Goal: Task Accomplishment & Management: Manage account settings

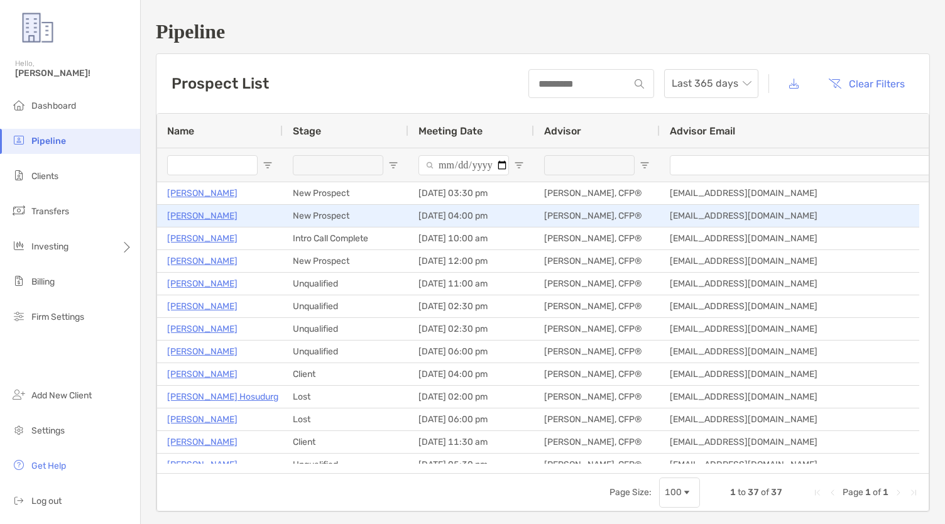
click at [180, 212] on p "[PERSON_NAME]" at bounding box center [202, 216] width 70 height 16
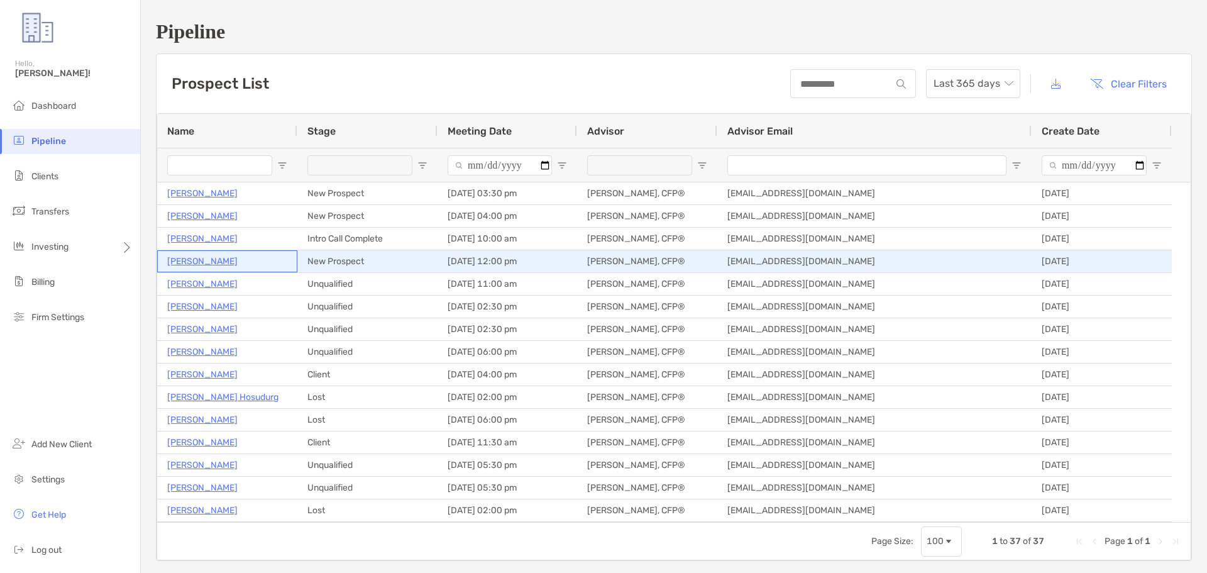
click at [195, 265] on p "Sara Buck" at bounding box center [202, 261] width 70 height 16
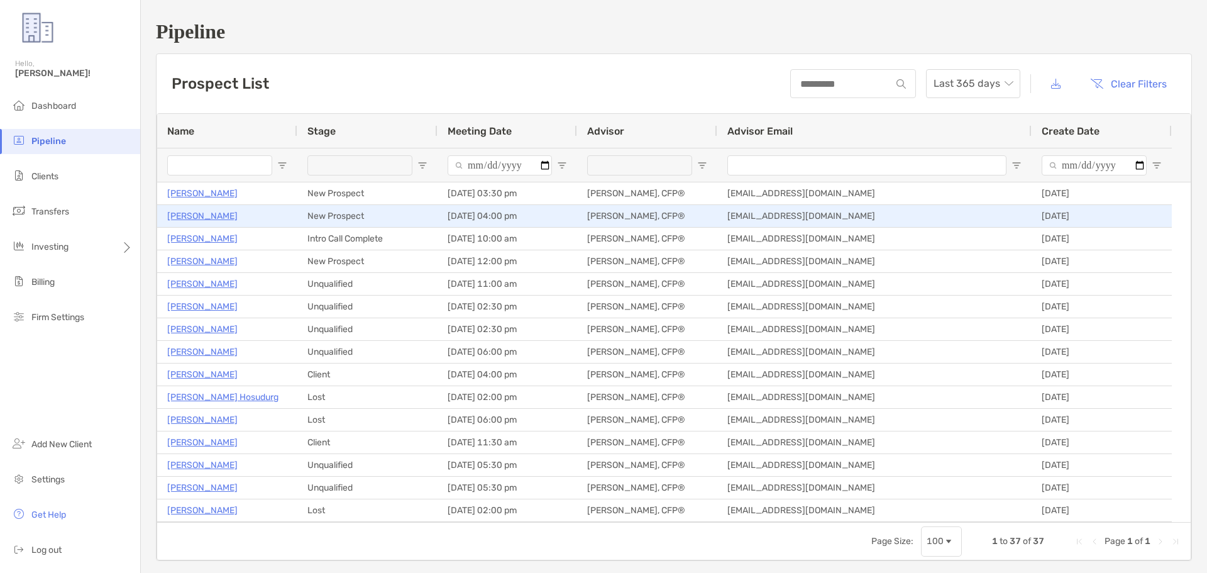
click at [193, 216] on p "John Treter" at bounding box center [202, 216] width 70 height 16
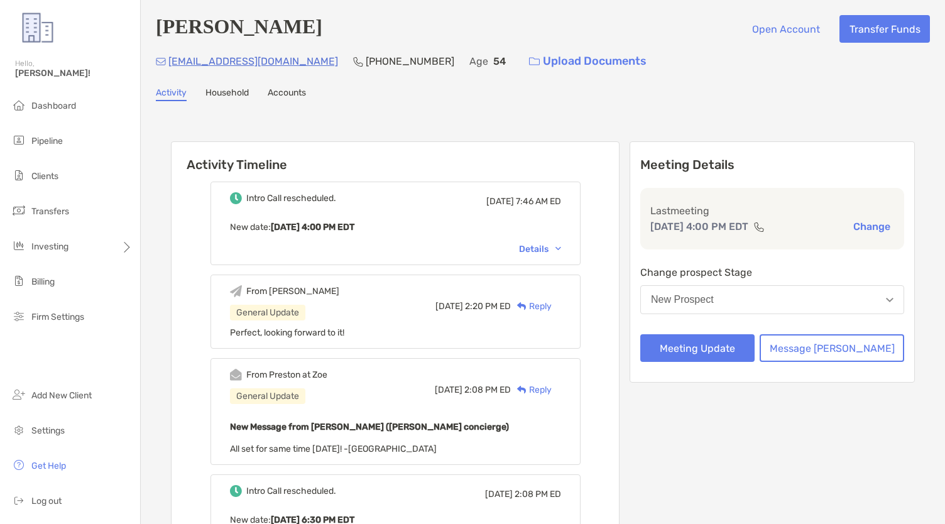
click at [714, 302] on div "New Prospect" at bounding box center [682, 299] width 63 height 11
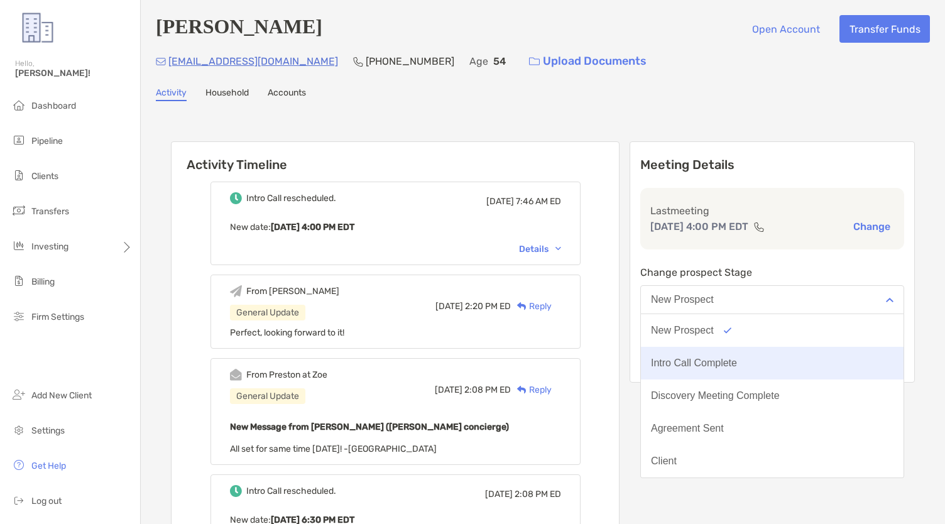
click at [720, 368] on div "Intro Call Complete" at bounding box center [694, 363] width 86 height 11
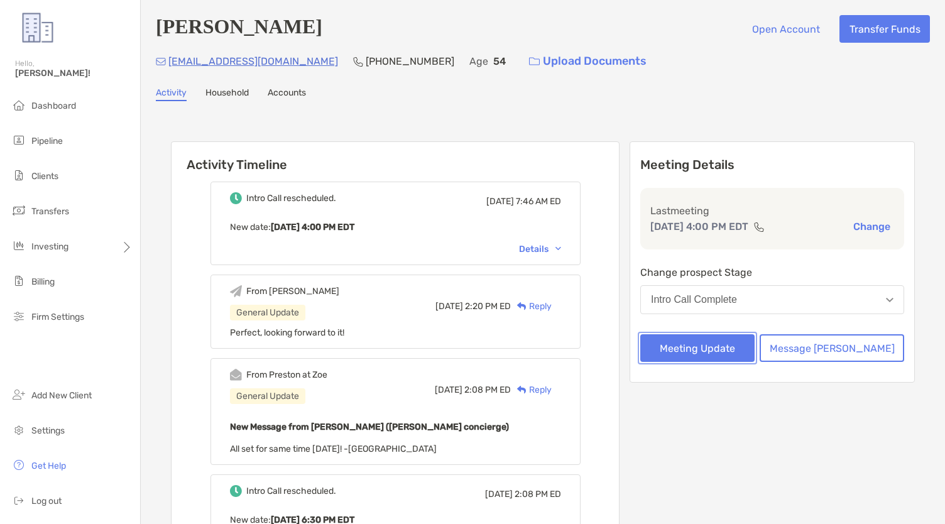
click at [744, 351] on button "Meeting Update" at bounding box center [698, 348] width 114 height 28
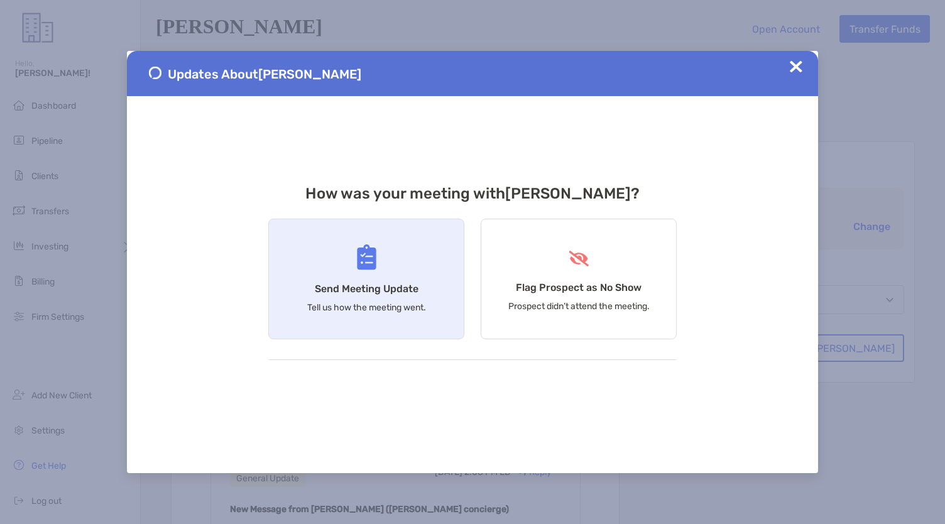
click at [303, 265] on div "Send Meeting Update Tell us how the meeting went." at bounding box center [366, 279] width 196 height 121
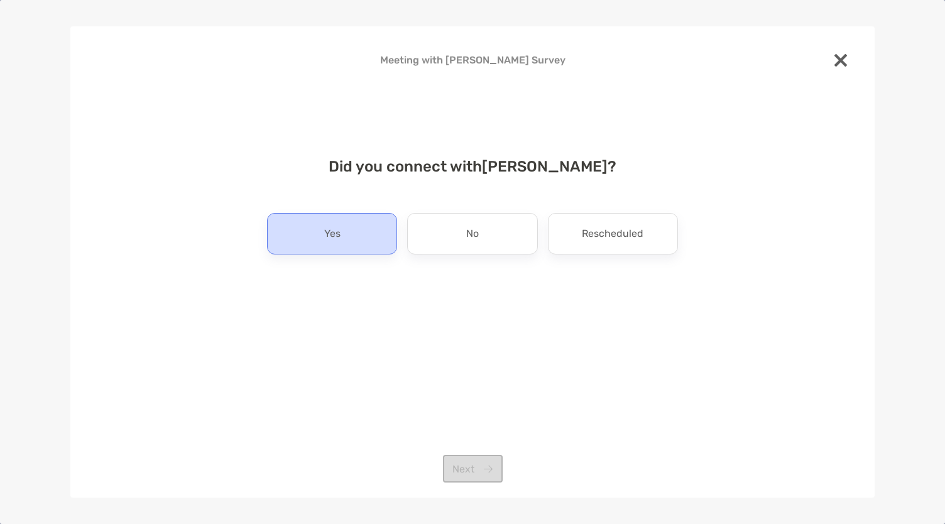
click at [338, 245] on div "Yes" at bounding box center [332, 233] width 130 height 41
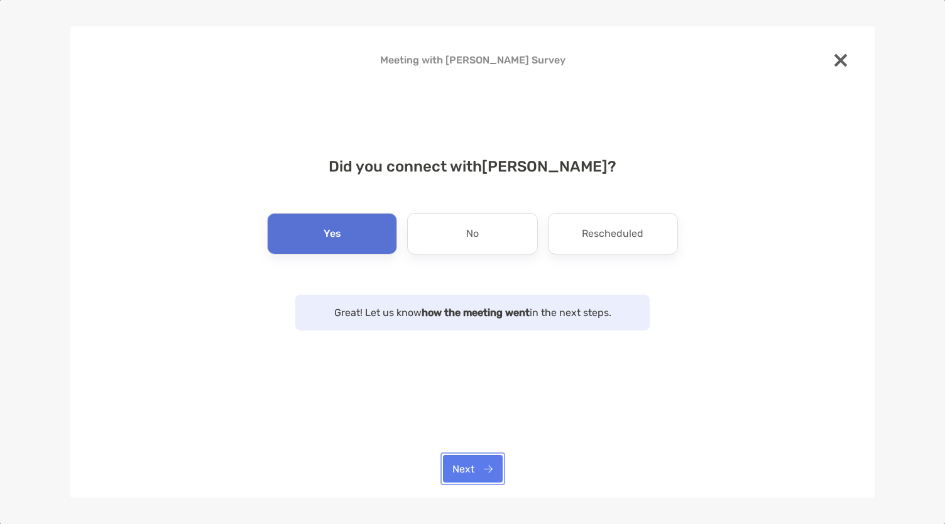
click at [454, 473] on button "Next" at bounding box center [473, 469] width 60 height 28
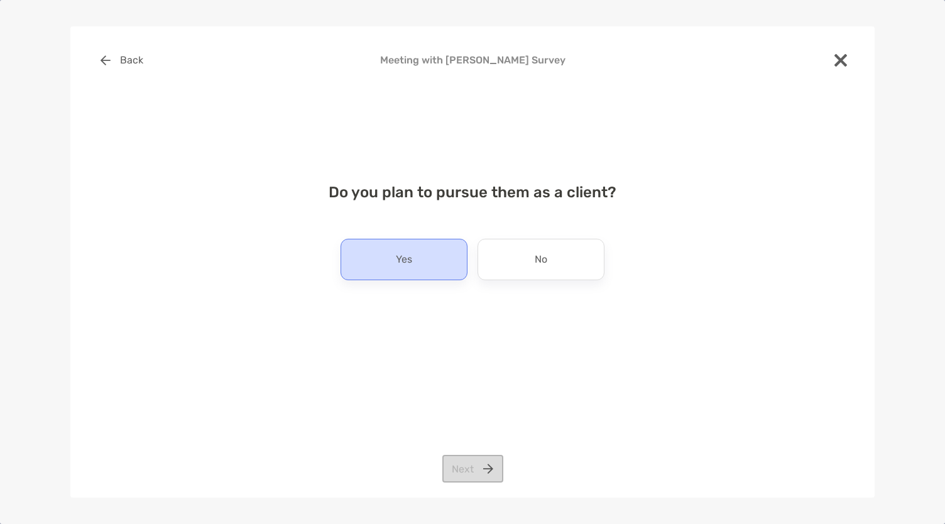
click at [386, 251] on div "Yes" at bounding box center [404, 259] width 127 height 41
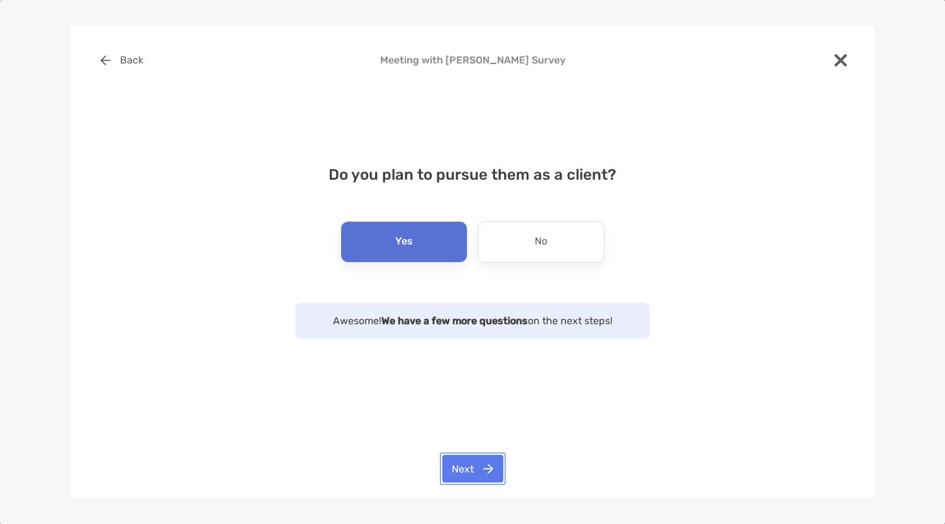
click at [466, 465] on button "Next" at bounding box center [473, 469] width 61 height 28
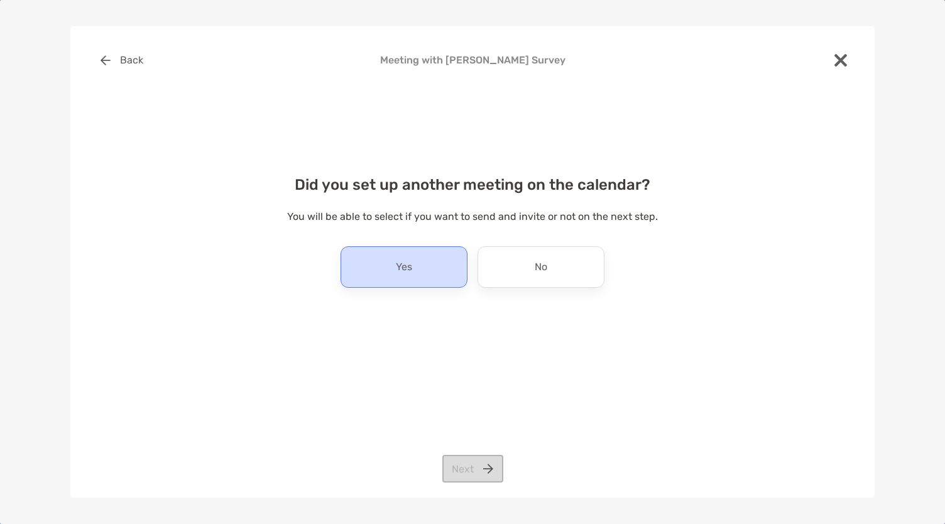
click at [429, 283] on div "Yes" at bounding box center [404, 266] width 127 height 41
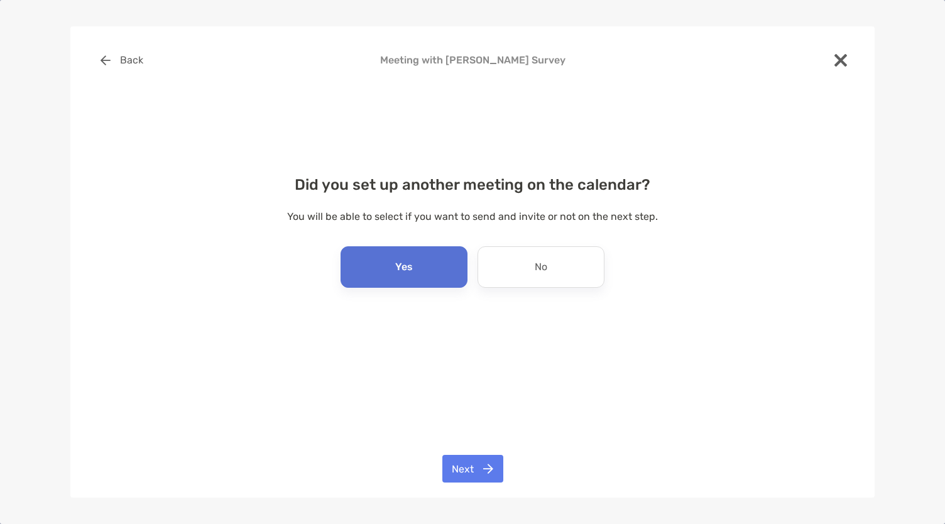
click at [429, 283] on div "Yes" at bounding box center [404, 266] width 127 height 41
click at [477, 470] on button "Next" at bounding box center [473, 469] width 61 height 28
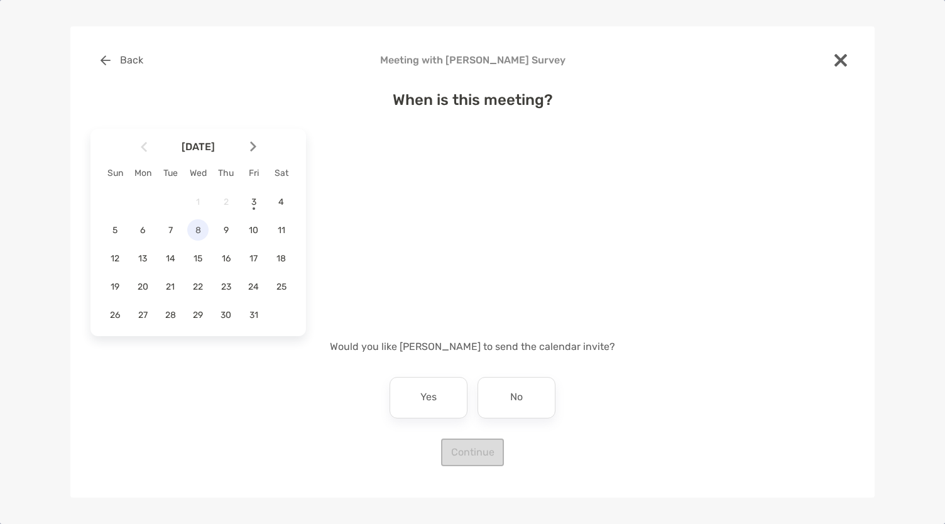
click at [197, 229] on span "8" at bounding box center [197, 230] width 21 height 11
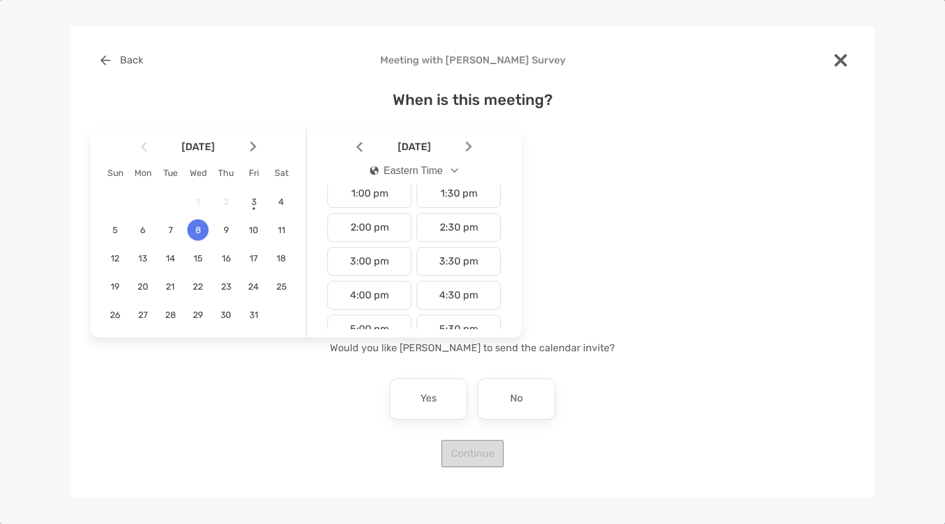
scroll to position [458, 0]
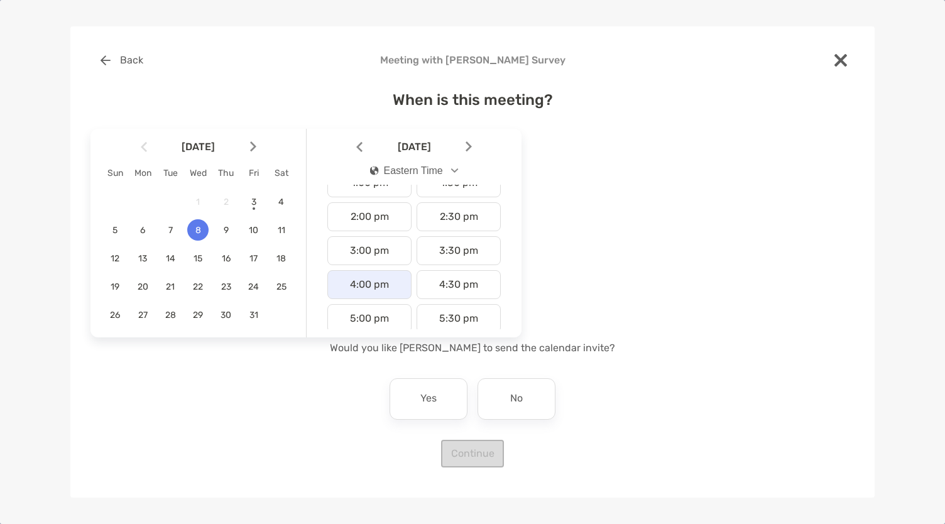
click at [368, 279] on div "4:00 pm" at bounding box center [369, 284] width 84 height 29
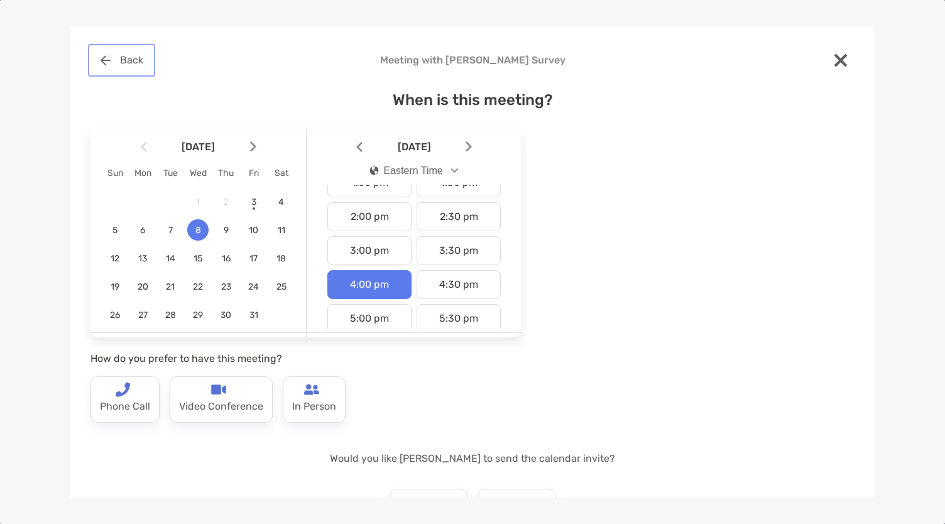
click at [131, 63] on button "Back" at bounding box center [122, 61] width 62 height 28
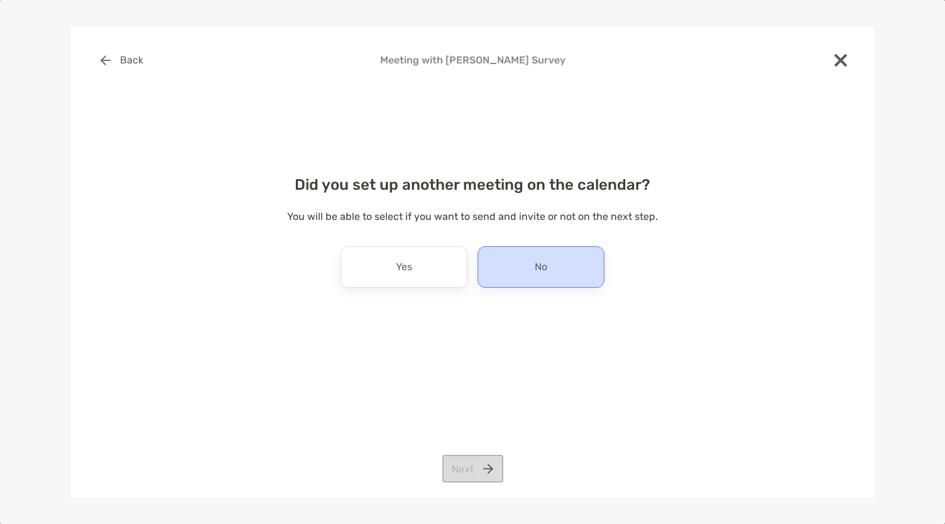
click at [524, 257] on div "No" at bounding box center [541, 266] width 127 height 41
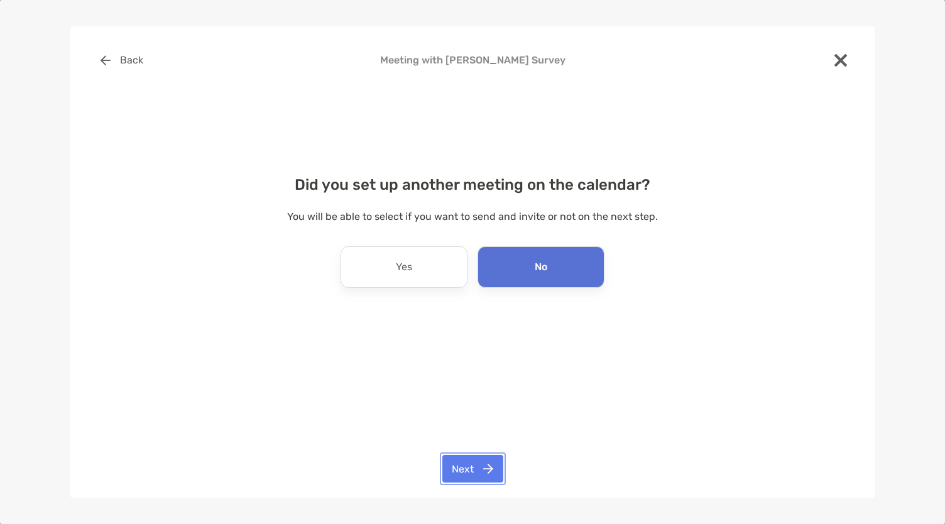
click at [489, 472] on button "Next" at bounding box center [473, 469] width 61 height 28
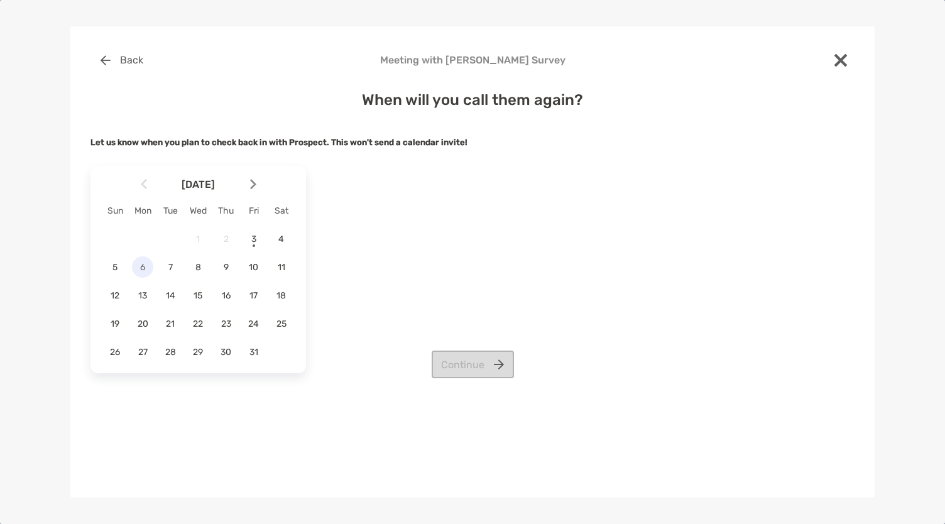
click at [140, 262] on div "6" at bounding box center [142, 266] width 21 height 21
click at [201, 274] on div "8" at bounding box center [197, 266] width 21 height 21
click at [162, 268] on span "7" at bounding box center [170, 267] width 21 height 11
click at [201, 264] on span "8" at bounding box center [197, 267] width 21 height 11
click at [489, 382] on div "Back Meeting with John Treter Survey When will you call them again? Let us know…" at bounding box center [473, 230] width 764 height 367
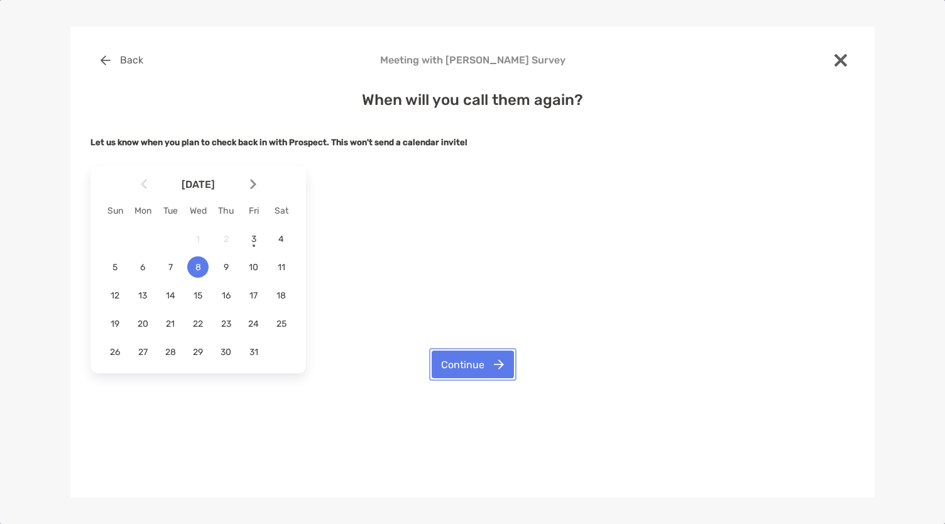
click at [463, 365] on button "Continue" at bounding box center [473, 365] width 82 height 28
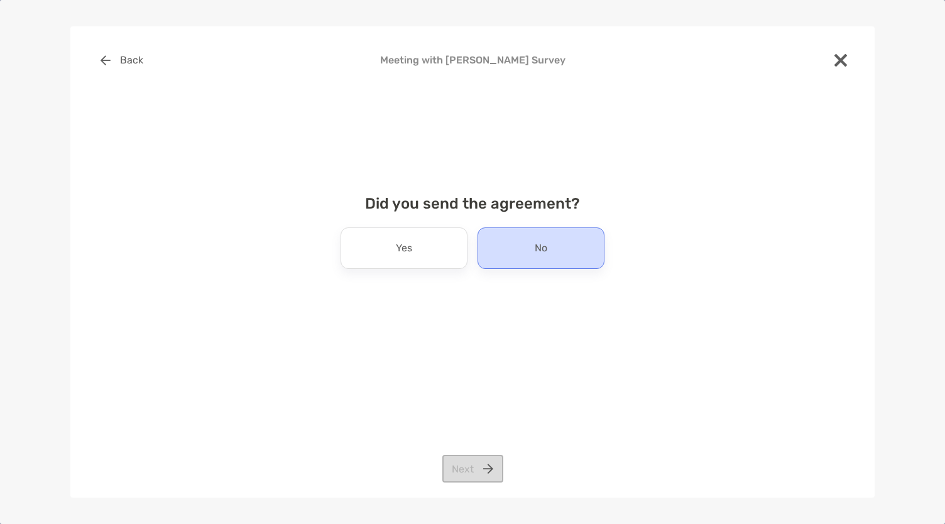
click at [497, 247] on div "No" at bounding box center [541, 248] width 127 height 41
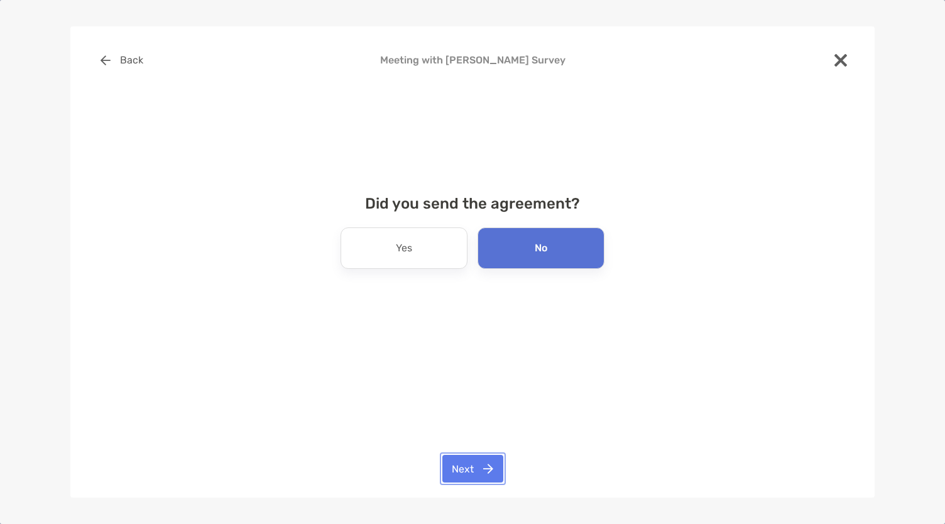
click at [461, 465] on button "Next" at bounding box center [473, 469] width 61 height 28
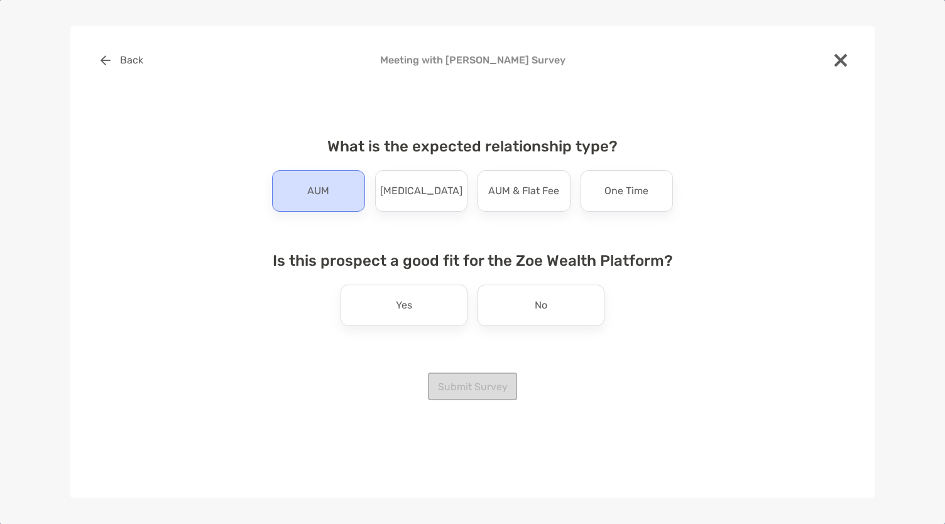
click at [334, 182] on div "AUM" at bounding box center [318, 190] width 93 height 41
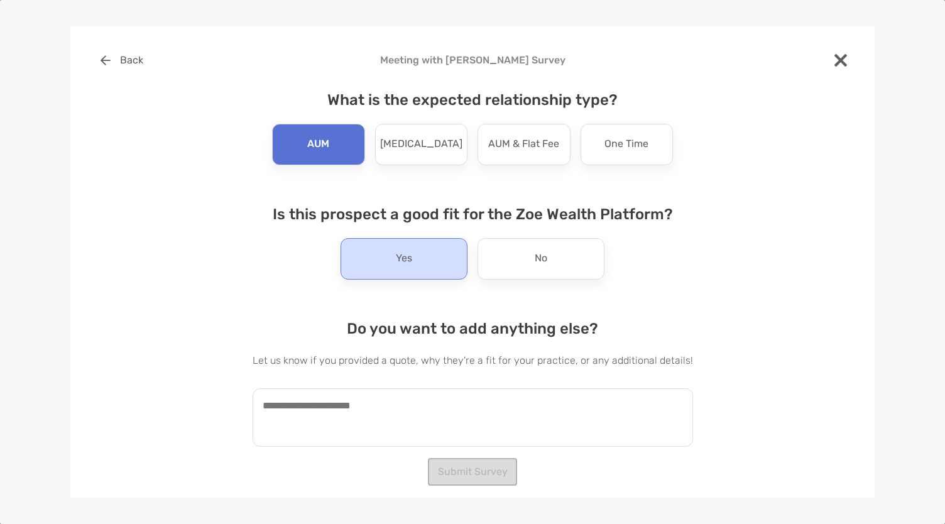
click at [415, 253] on div "Yes" at bounding box center [404, 258] width 127 height 41
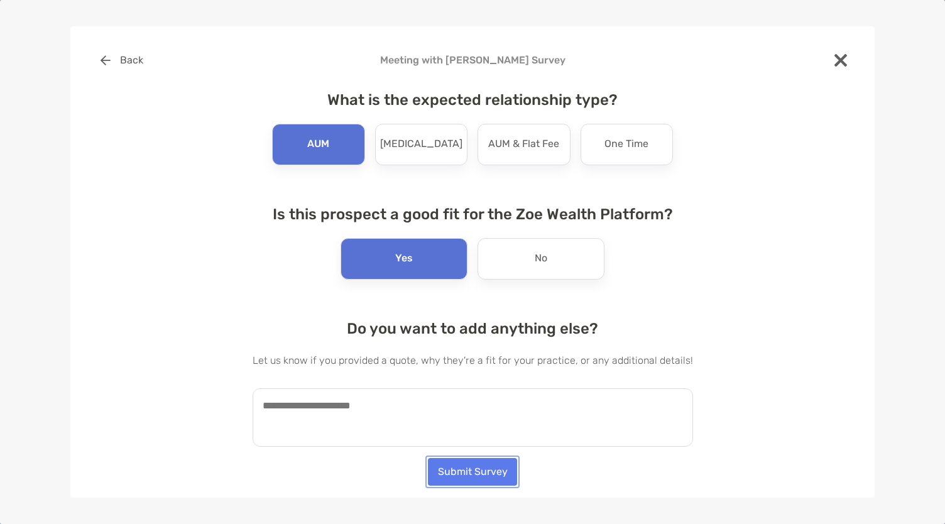
click at [473, 476] on button "Submit Survey" at bounding box center [472, 472] width 89 height 28
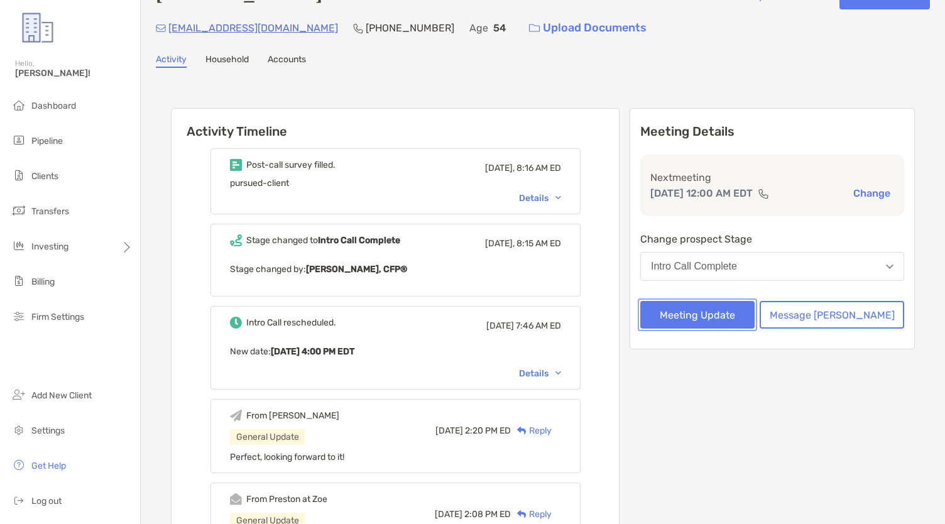
scroll to position [0, 0]
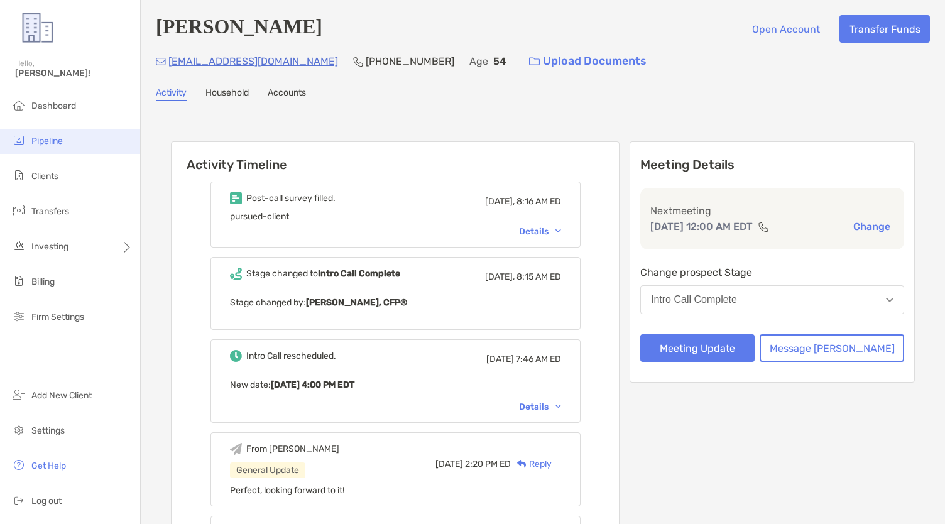
click at [69, 135] on li "Pipeline" at bounding box center [70, 141] width 140 height 25
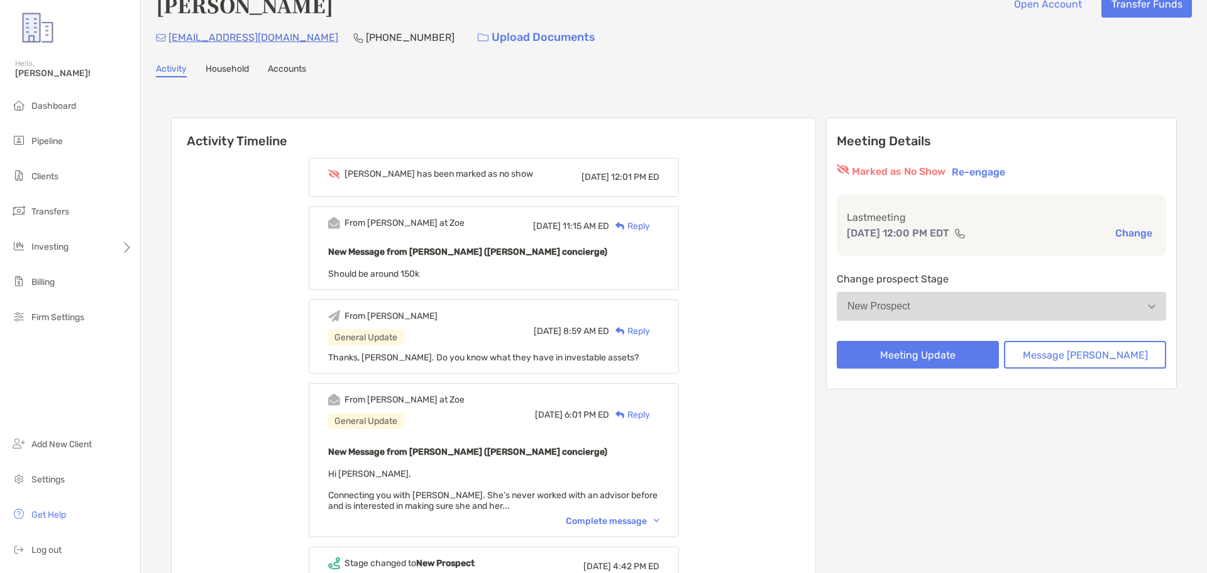
scroll to position [25, 0]
